Goal: Information Seeking & Learning: Learn about a topic

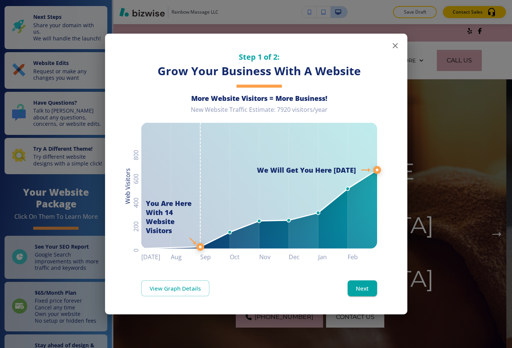
click at [396, 44] on icon "button" at bounding box center [395, 45] width 5 height 5
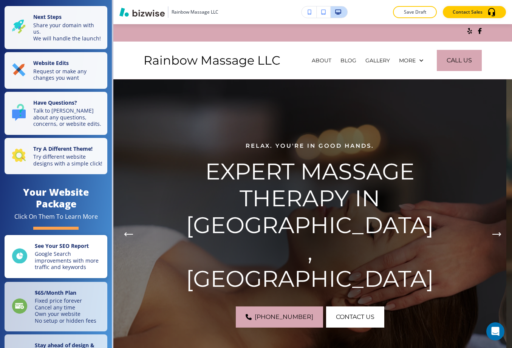
click at [59, 249] on strong "See Your SEO Report" at bounding box center [62, 245] width 54 height 7
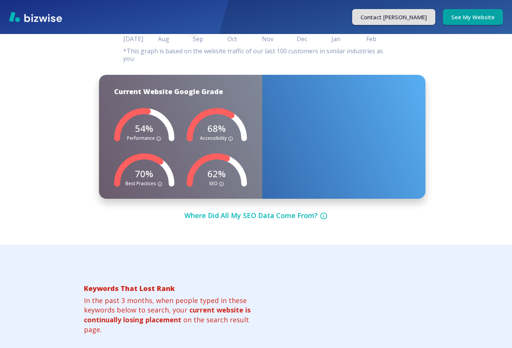
scroll to position [331, 0]
